Goal: Find specific page/section: Find specific page/section

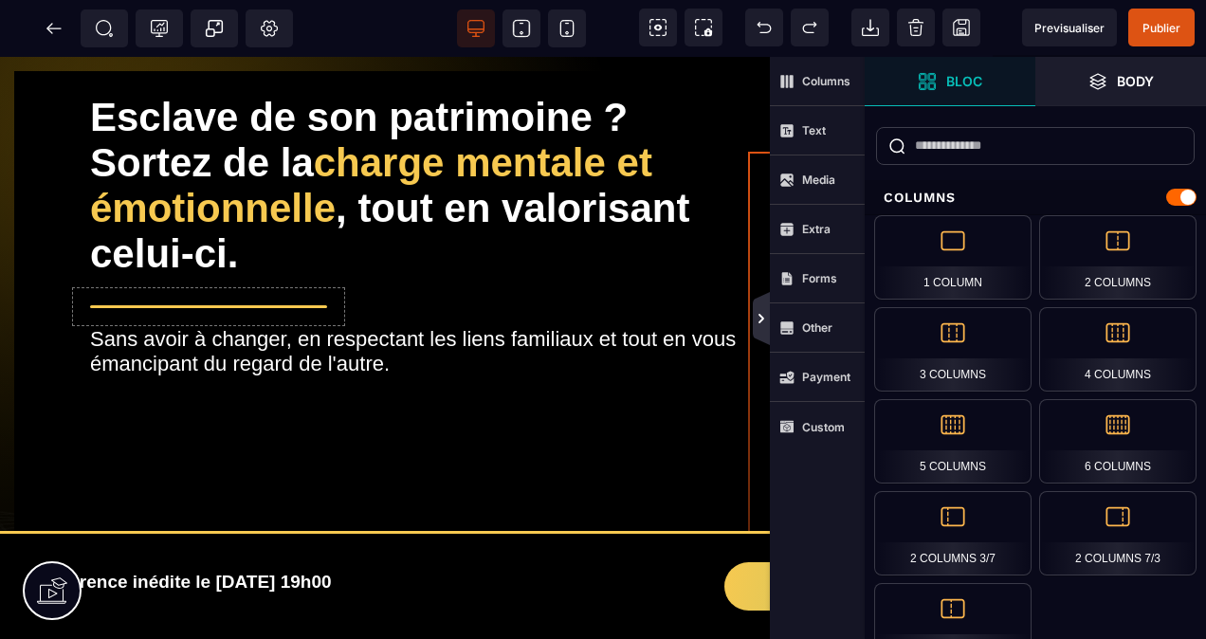
click at [764, 321] on icon at bounding box center [761, 318] width 17 height 15
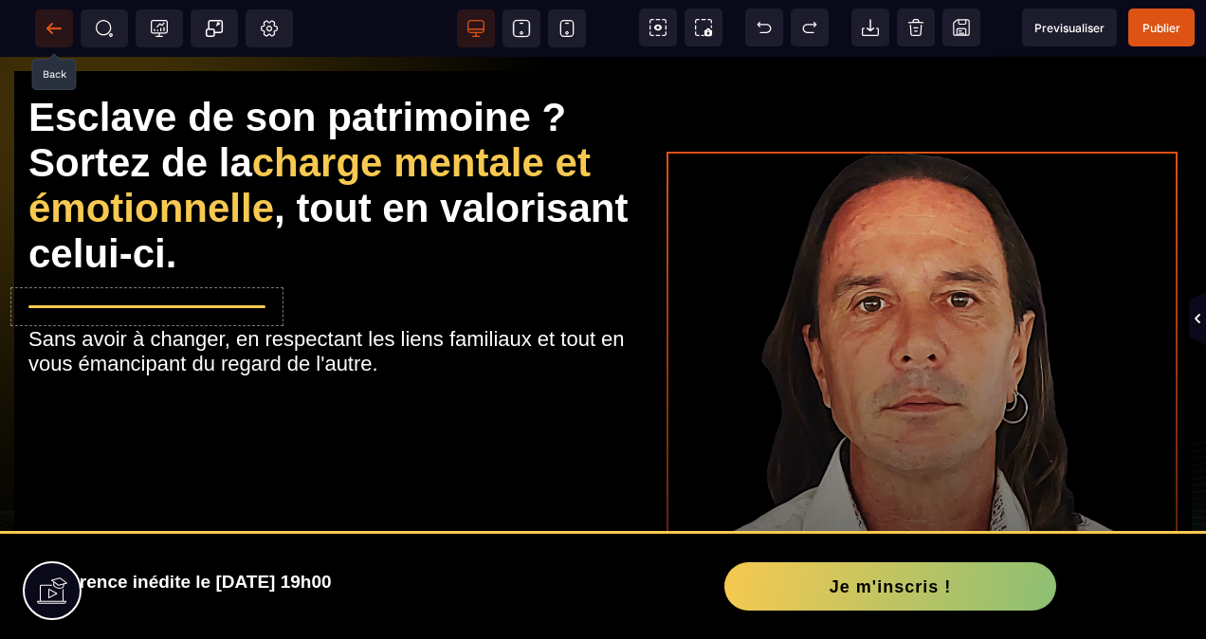
click at [56, 27] on icon at bounding box center [54, 28] width 19 height 19
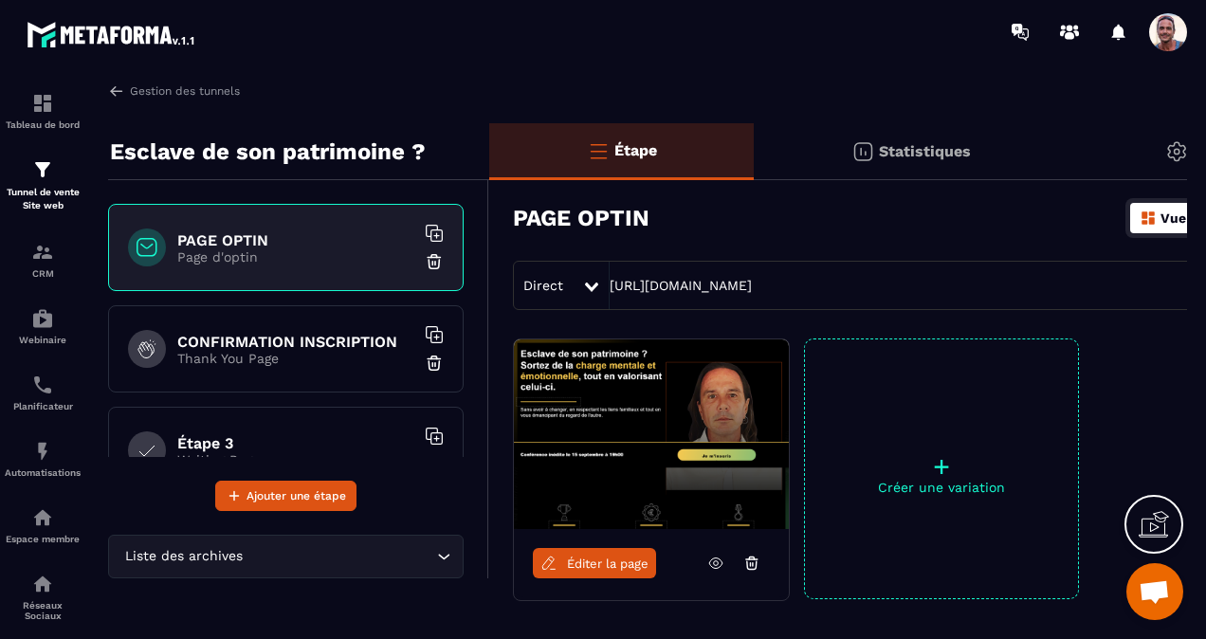
click at [529, 44] on div at bounding box center [715, 32] width 984 height 64
